Goal: Use online tool/utility

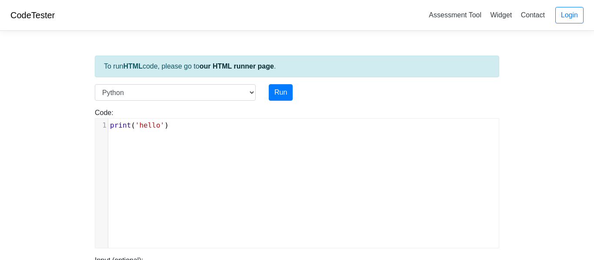
scroll to position [3, 0]
type textarea "p"
drag, startPoint x: 183, startPoint y: 120, endPoint x: 98, endPoint y: 121, distance: 84.7
click at [108, 121] on div "1 print ( 'hello' )" at bounding box center [303, 125] width 390 height 10
click at [177, 124] on pre "print ( 'hello' )" at bounding box center [303, 125] width 390 height 10
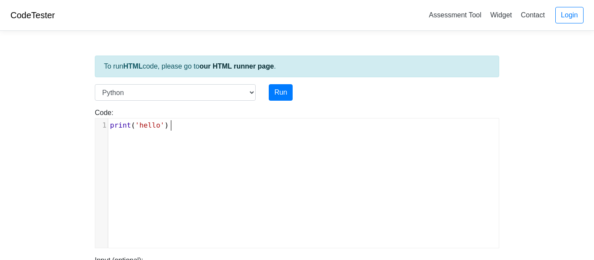
click at [177, 124] on pre "print ( 'hello' )" at bounding box center [303, 125] width 390 height 10
type textarea "')"
click at [177, 124] on pre "print ( 'hello' )" at bounding box center [303, 125] width 390 height 10
type textarea "print('hello')"
drag, startPoint x: 177, startPoint y: 124, endPoint x: 103, endPoint y: 124, distance: 73.9
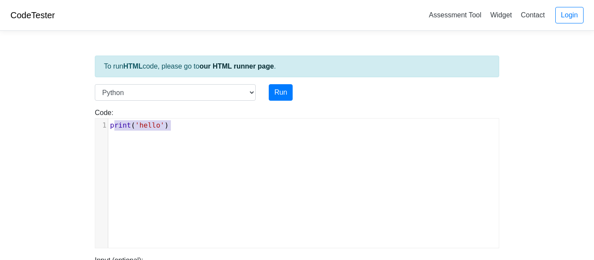
click at [108, 124] on div "1 print ( 'hello' )" at bounding box center [303, 125] width 390 height 10
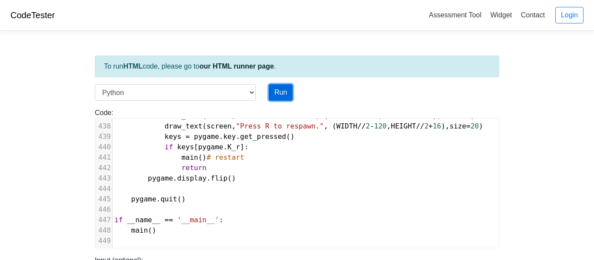
click at [279, 93] on button "Run" at bounding box center [281, 92] width 24 height 17
click at [326, 94] on div "Run" at bounding box center [314, 92] width 104 height 17
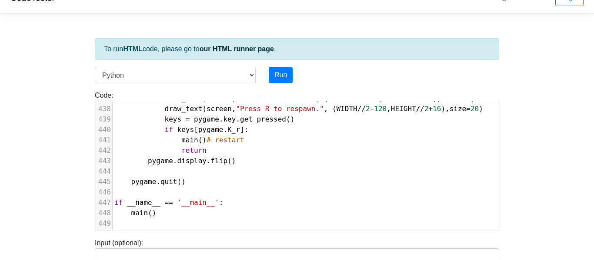
type input "[URL][DOMAIN_NAME]"
type textarea "Submission status: Runtime Error (NZEC) Stderr: Traceback (most recent call las…"
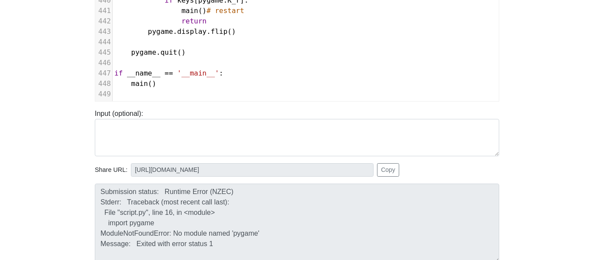
scroll to position [191, 0]
